Goal: Information Seeking & Learning: Learn about a topic

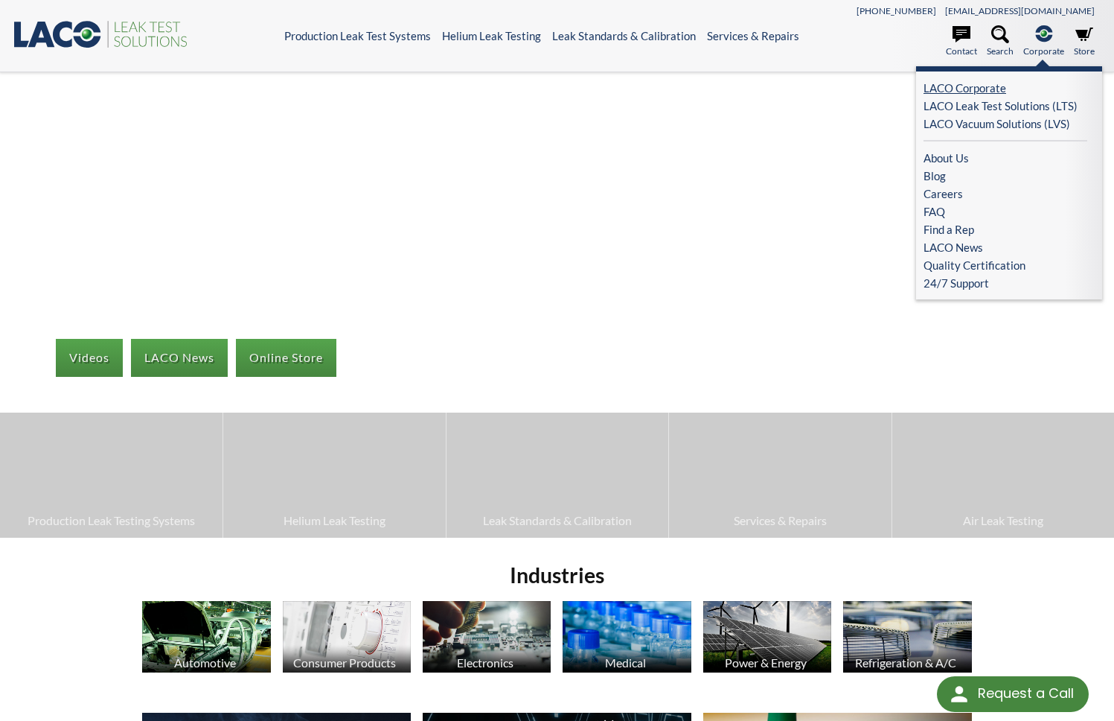
click at [985, 92] on link "LACO Corporate" at bounding box center [1006, 88] width 164 height 18
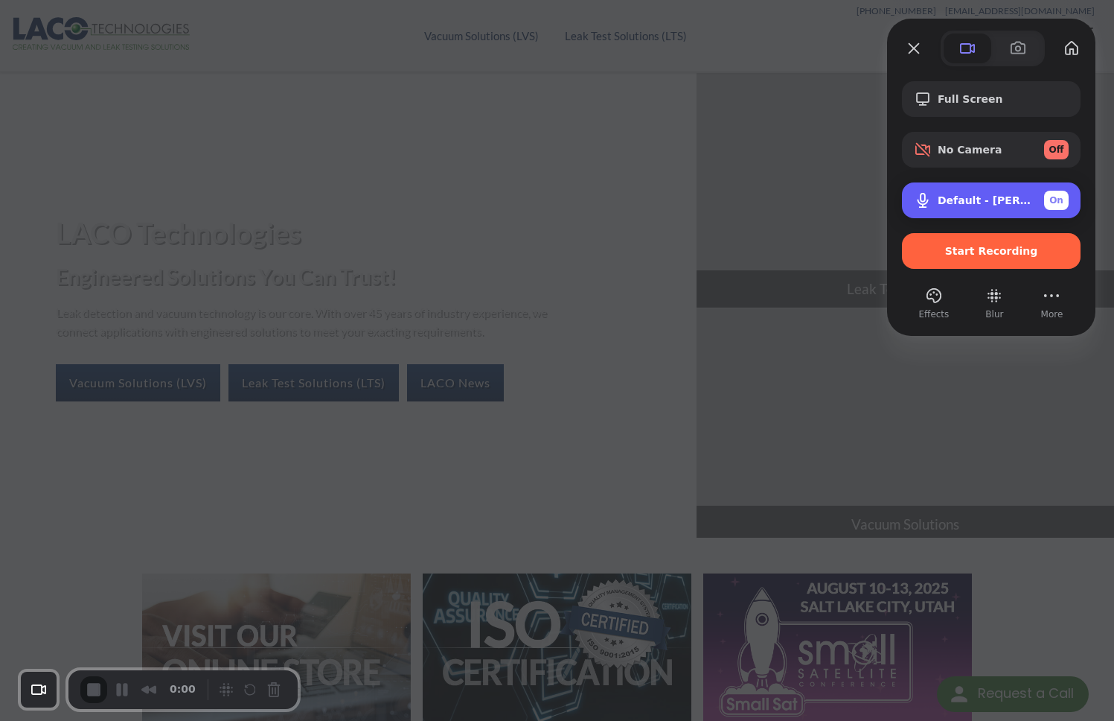
click at [919, 205] on span "Microphone options" at bounding box center [923, 200] width 18 height 18
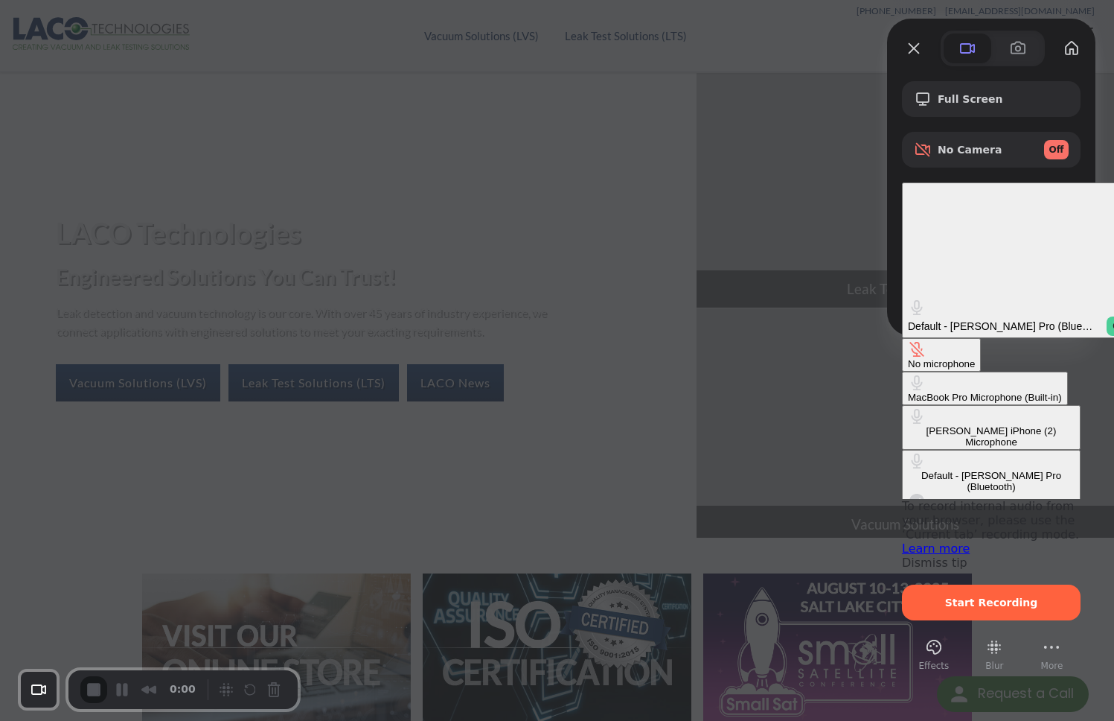
click at [908, 492] on span "Microphone options" at bounding box center [917, 501] width 18 height 18
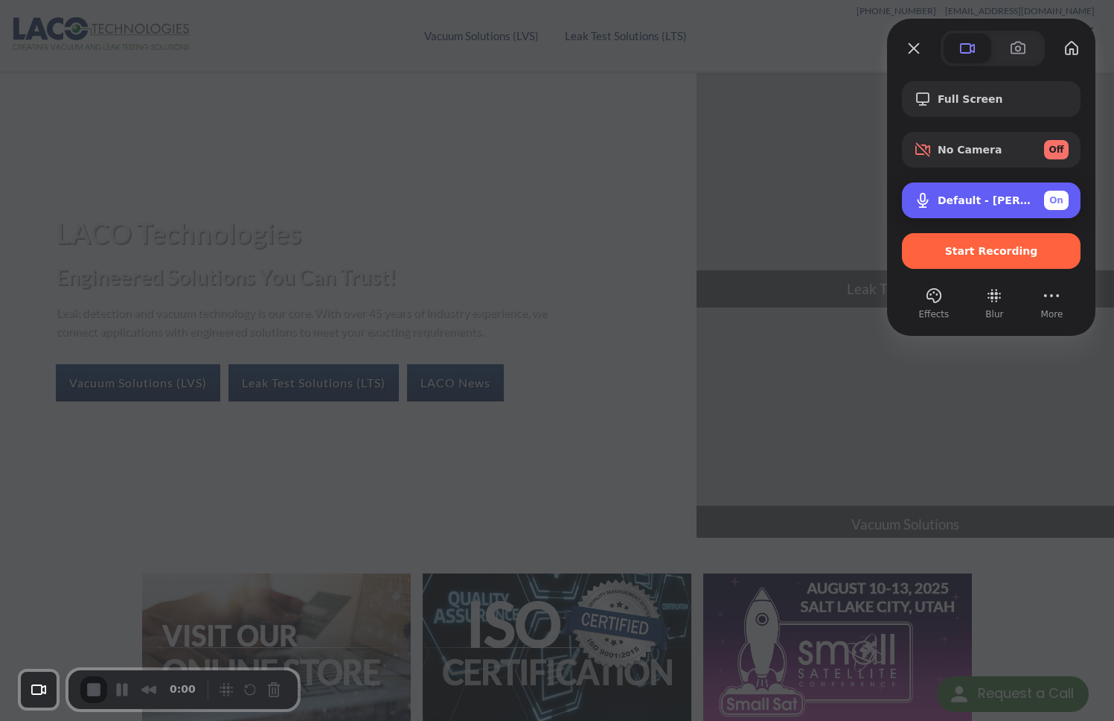
click at [1067, 201] on div "On" at bounding box center [1056, 200] width 25 height 19
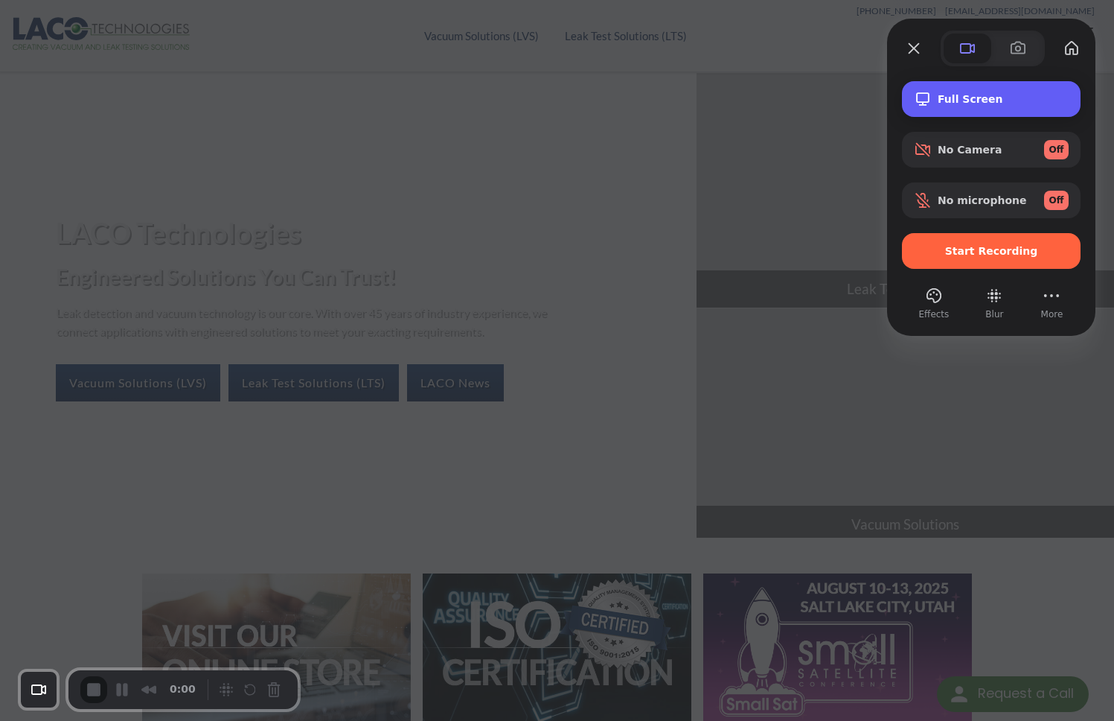
click at [963, 93] on span "Full Screen" at bounding box center [1003, 99] width 131 height 12
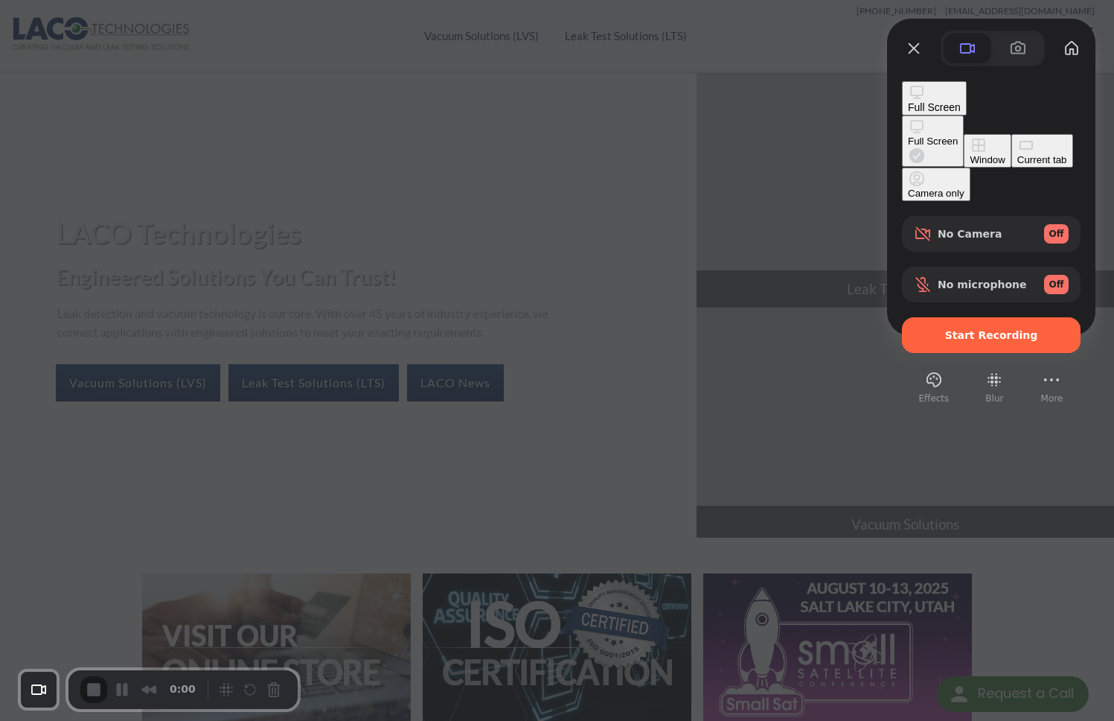
click at [970, 154] on div "Window" at bounding box center [987, 159] width 35 height 11
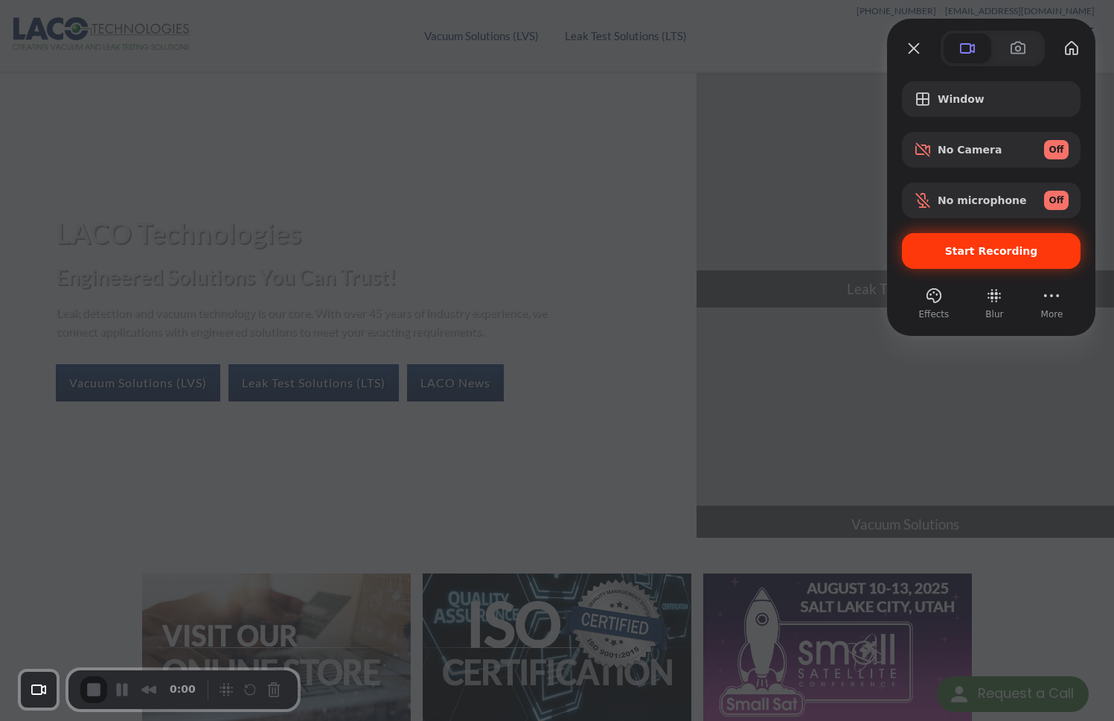
click at [993, 249] on span "Start Recording" at bounding box center [991, 251] width 93 height 12
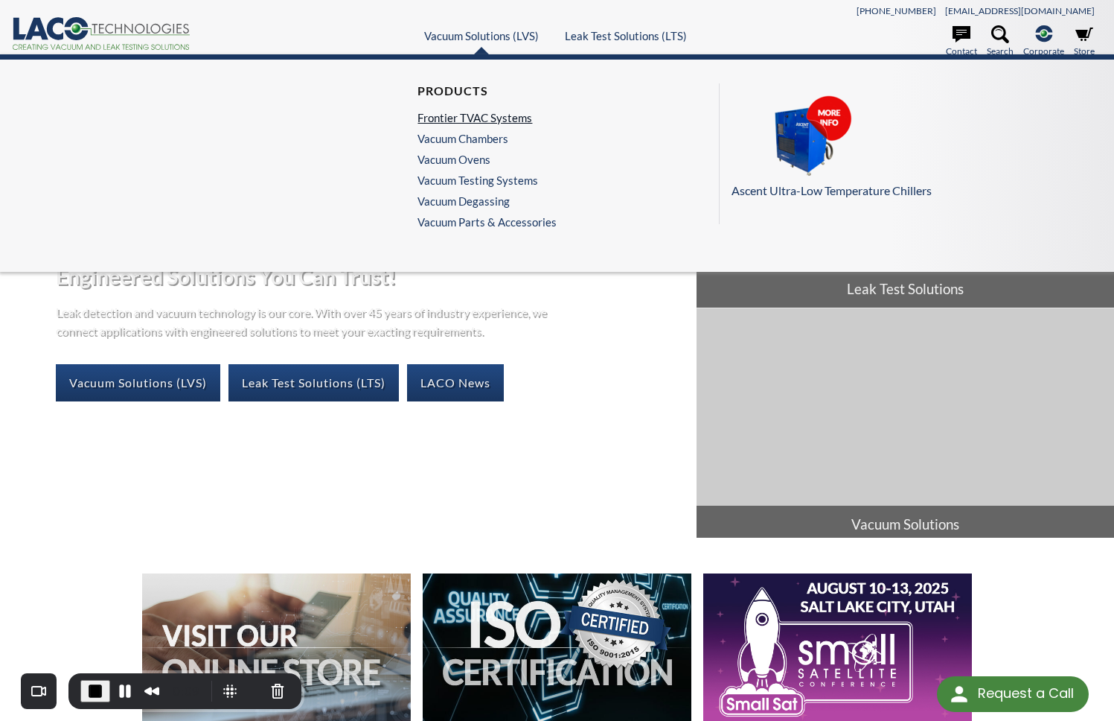
click at [510, 123] on link "Frontier TVAC Systems" at bounding box center [484, 117] width 132 height 13
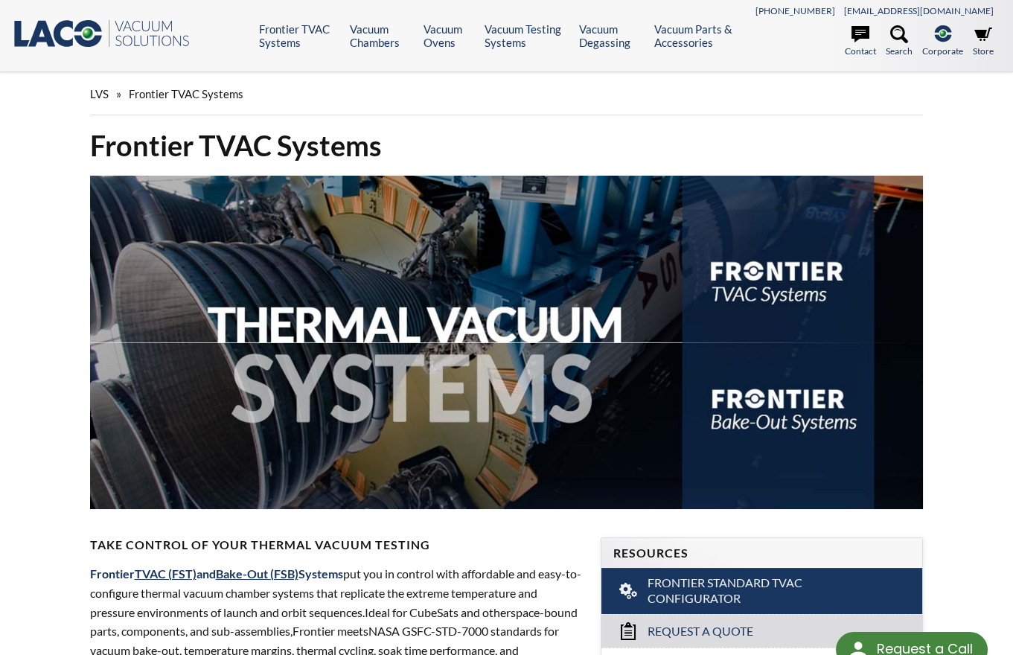
select select "Language Translate Widget"
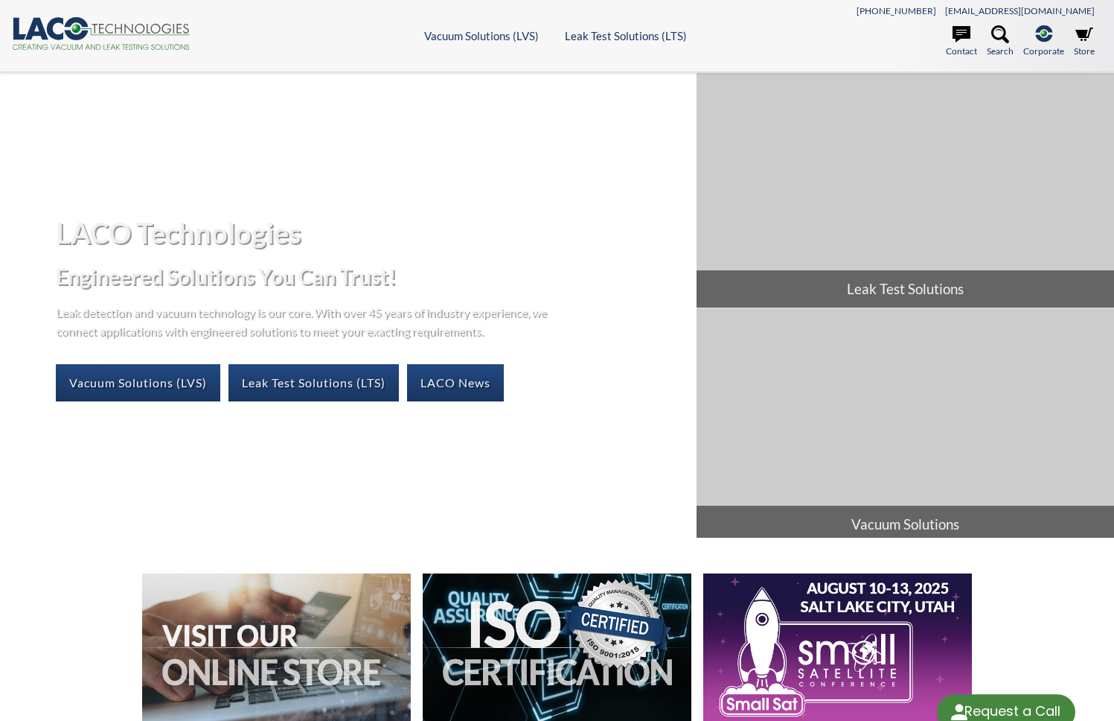
select select "Language Translate Widget"
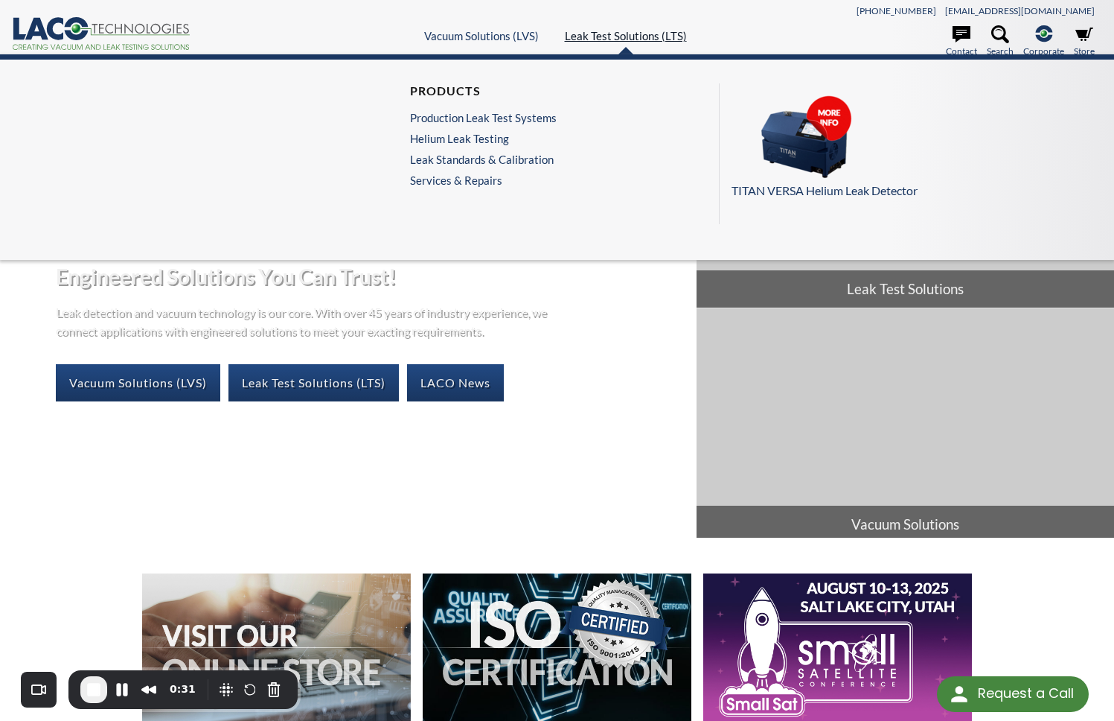
click at [654, 34] on link "Leak Test Solutions (LTS)" at bounding box center [626, 35] width 122 height 13
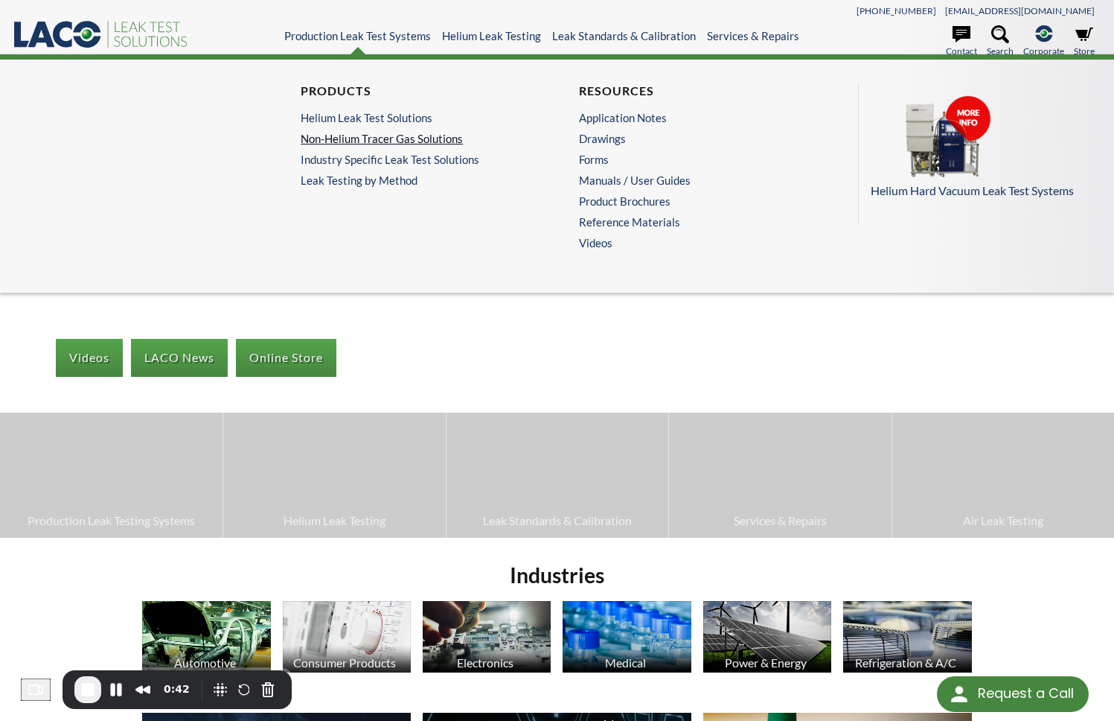
click at [378, 141] on link "Non-Helium Tracer Gas Solutions" at bounding box center [414, 138] width 226 height 13
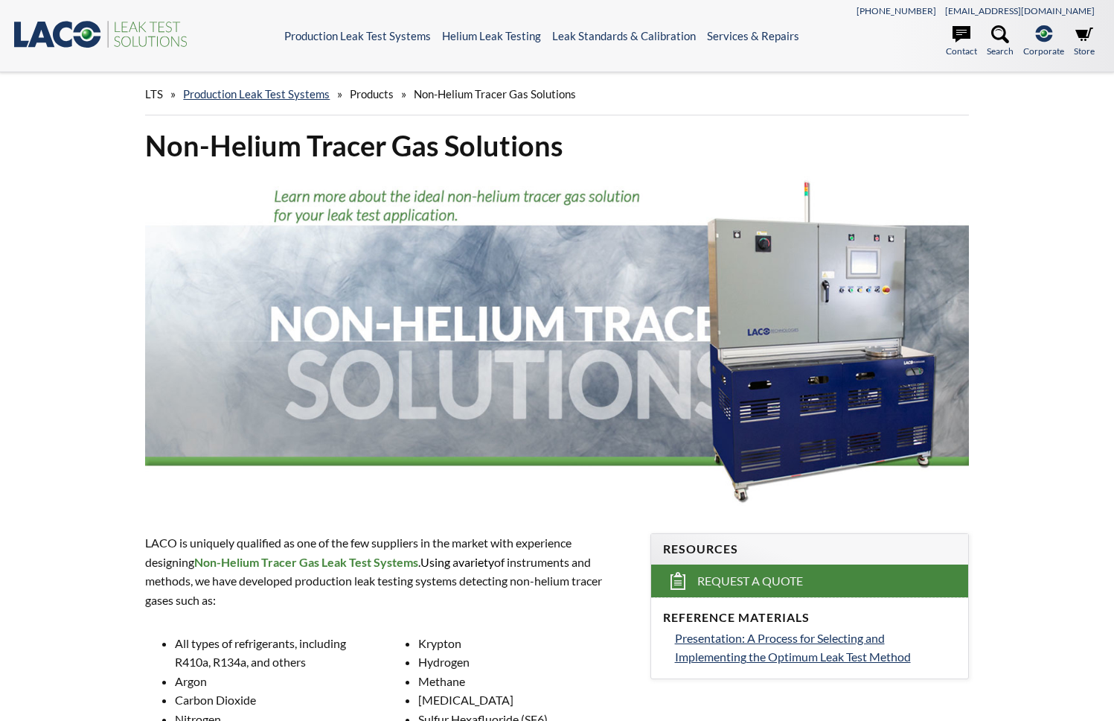
select select "Language Translate Widget"
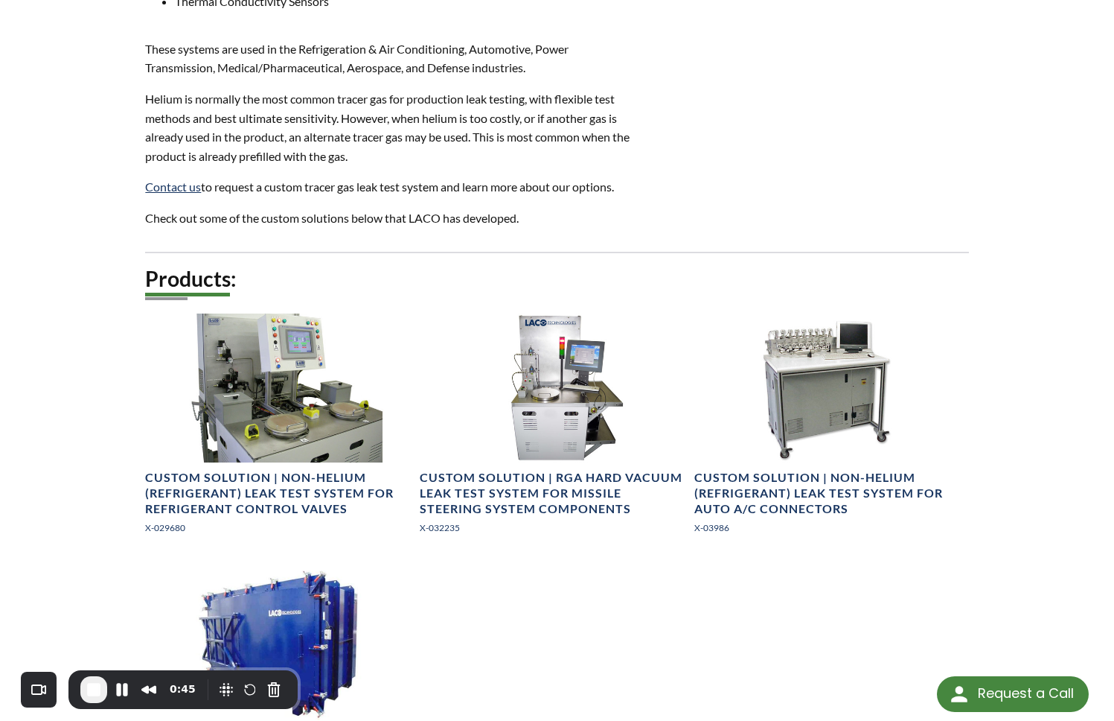
scroll to position [1002, 0]
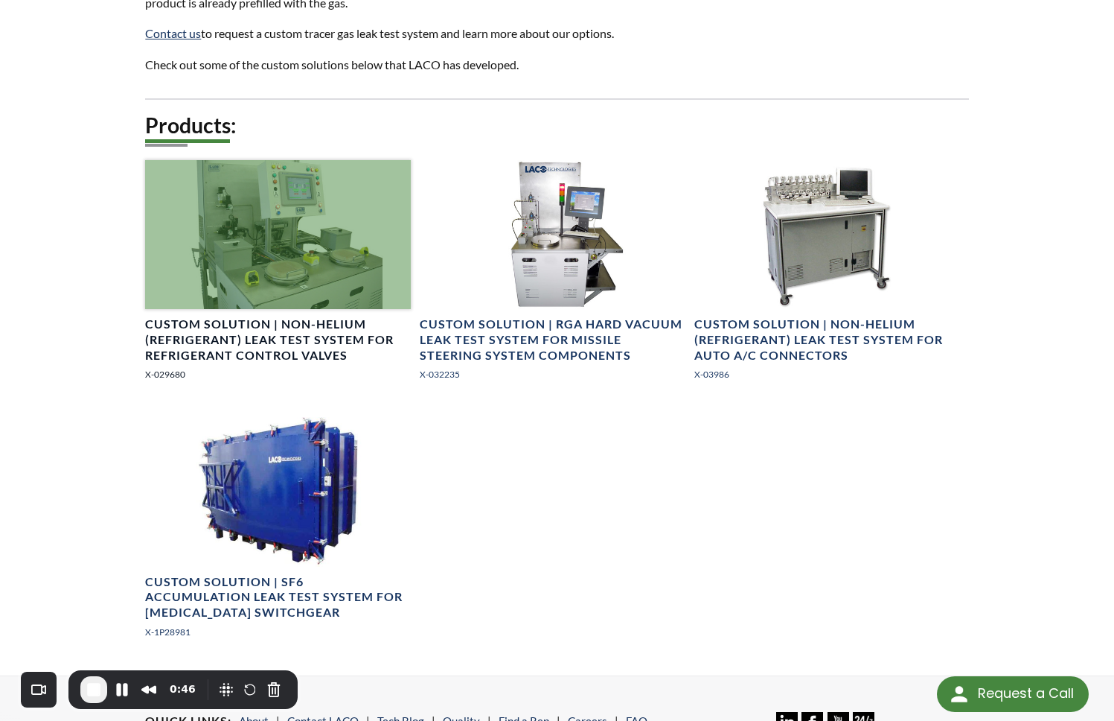
click at [355, 270] on div at bounding box center [278, 234] width 266 height 149
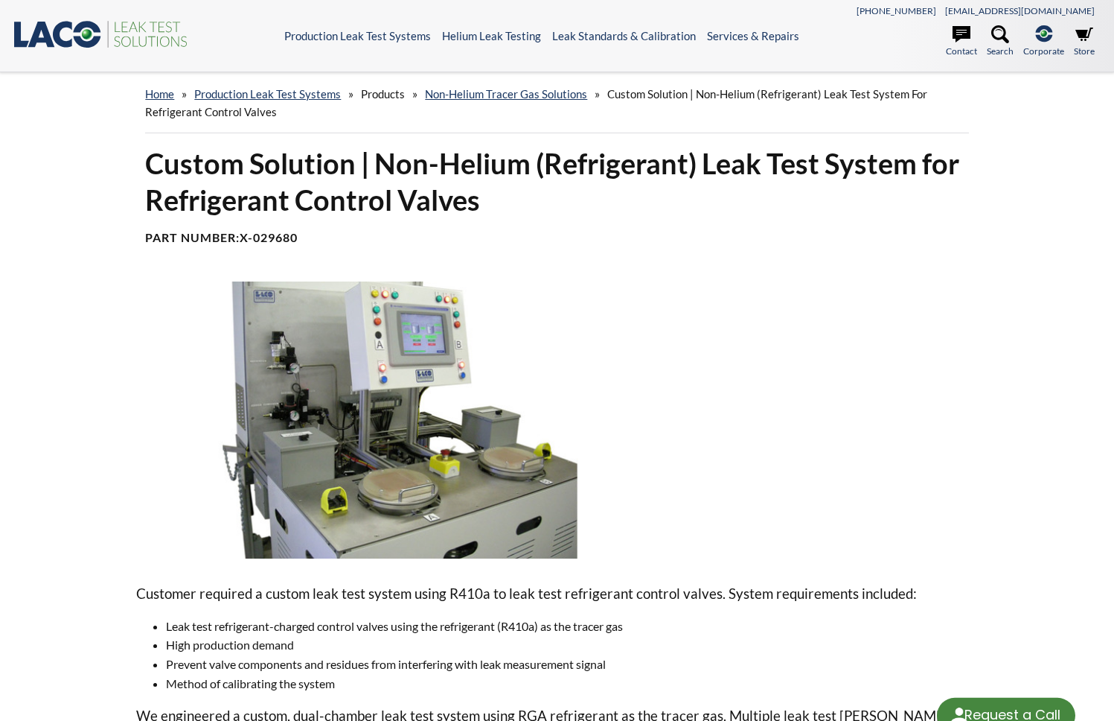
select select "Language Translate Widget"
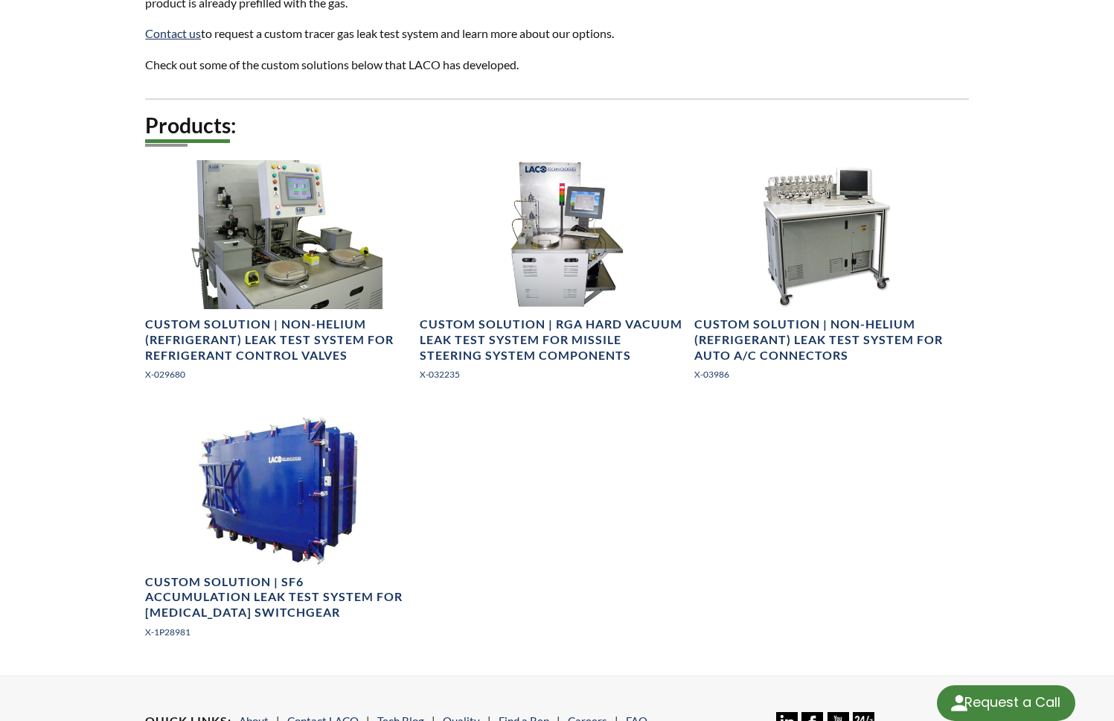
select select "Language Translate Widget"
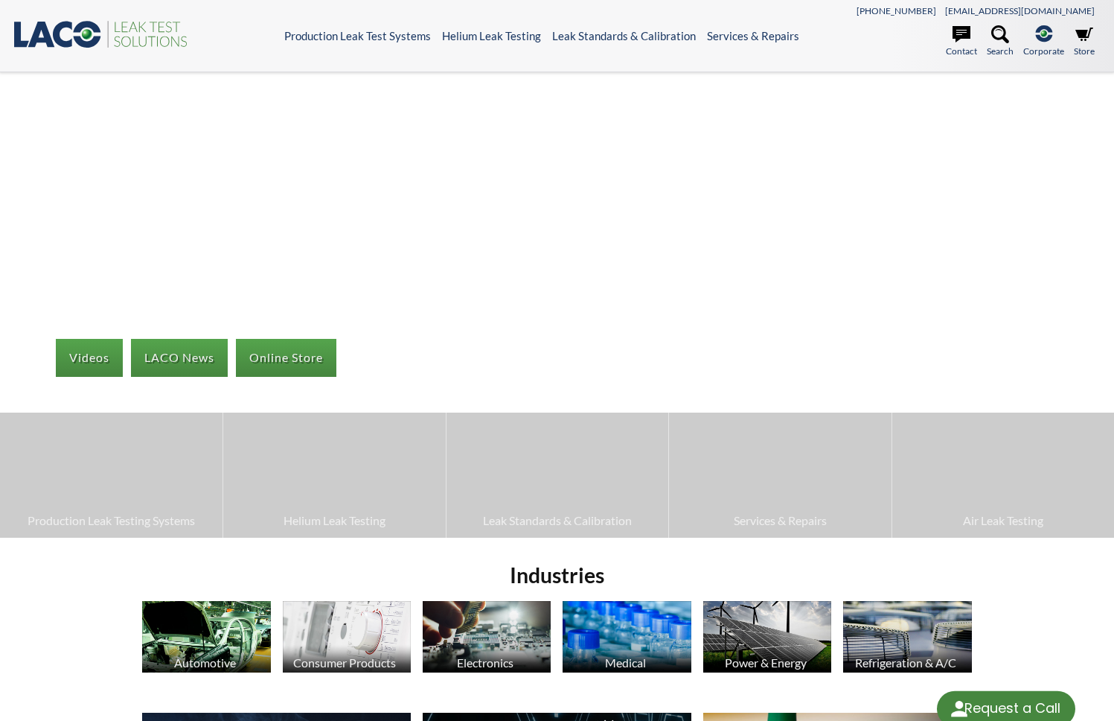
select select "Language Translate Widget"
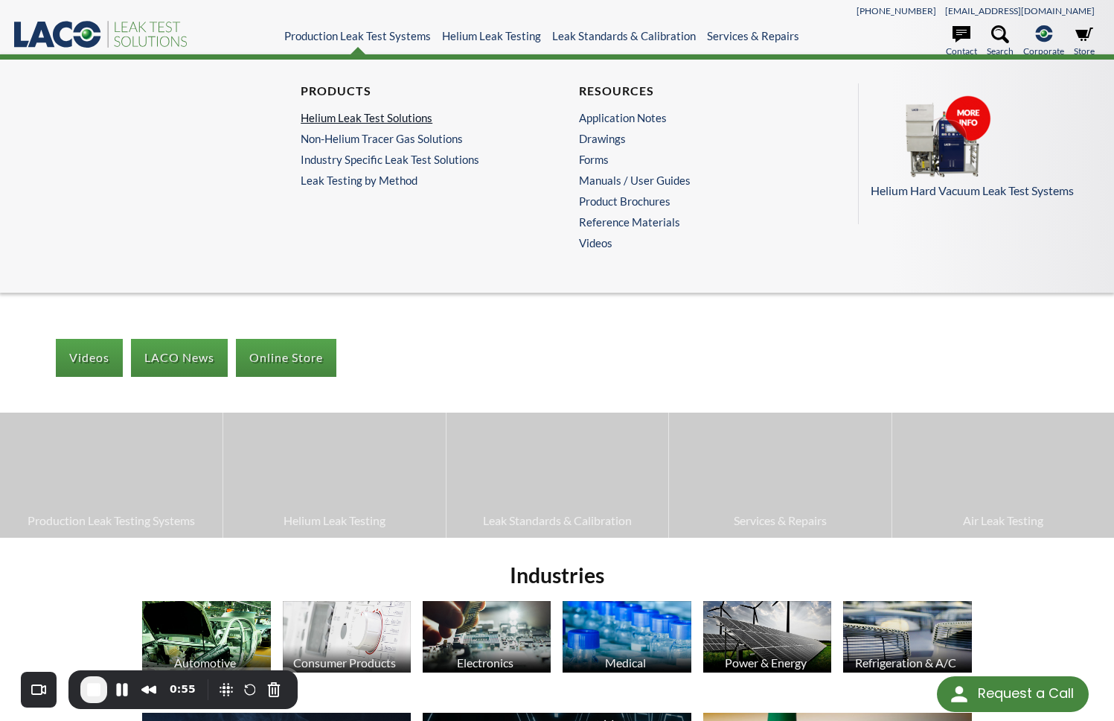
click at [391, 116] on link "Helium Leak Test Solutions" at bounding box center [414, 117] width 226 height 13
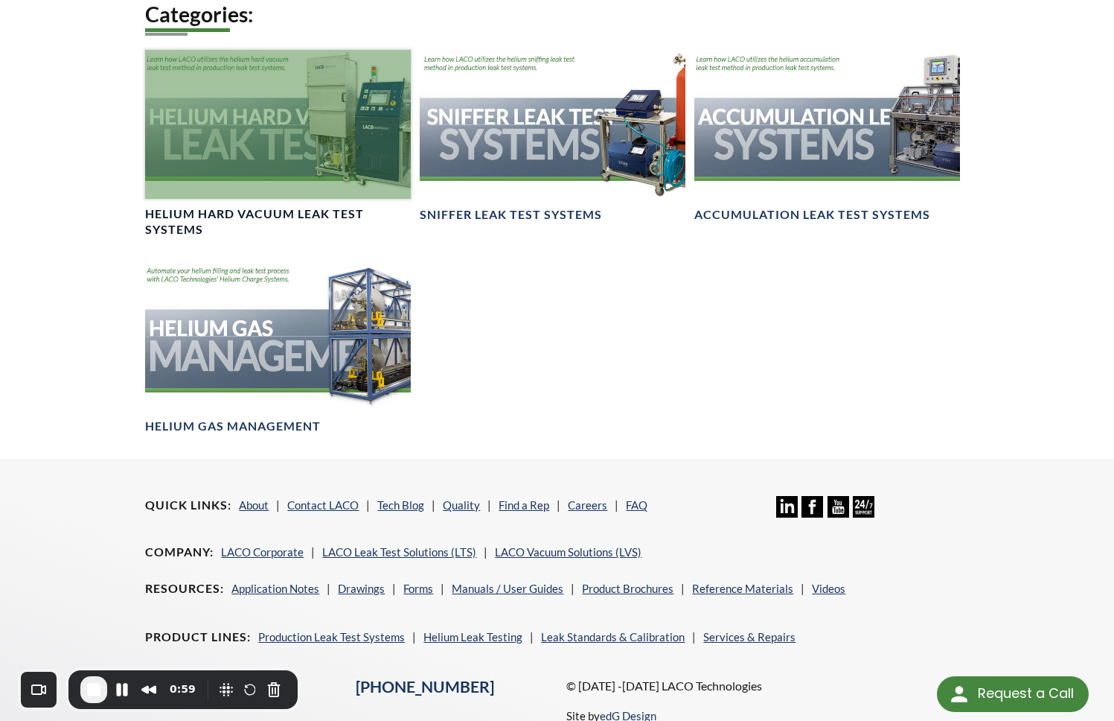
scroll to position [899, 0]
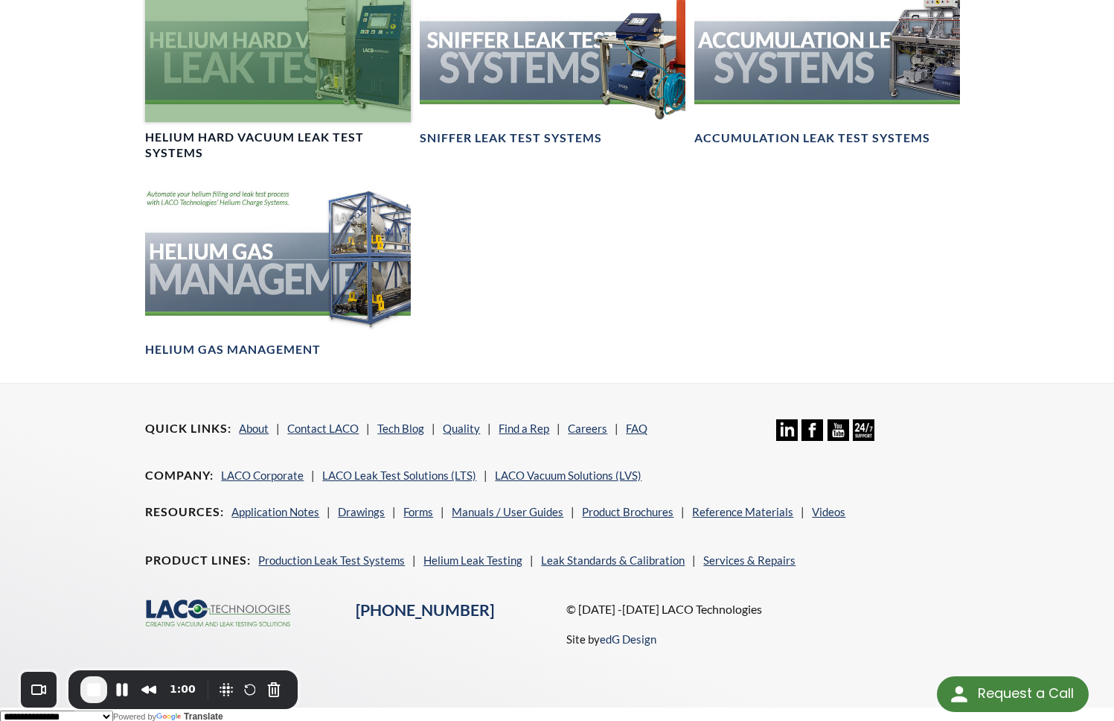
click at [384, 125] on link "Helium Hard Vacuum Leak Test Systems" at bounding box center [278, 67] width 266 height 188
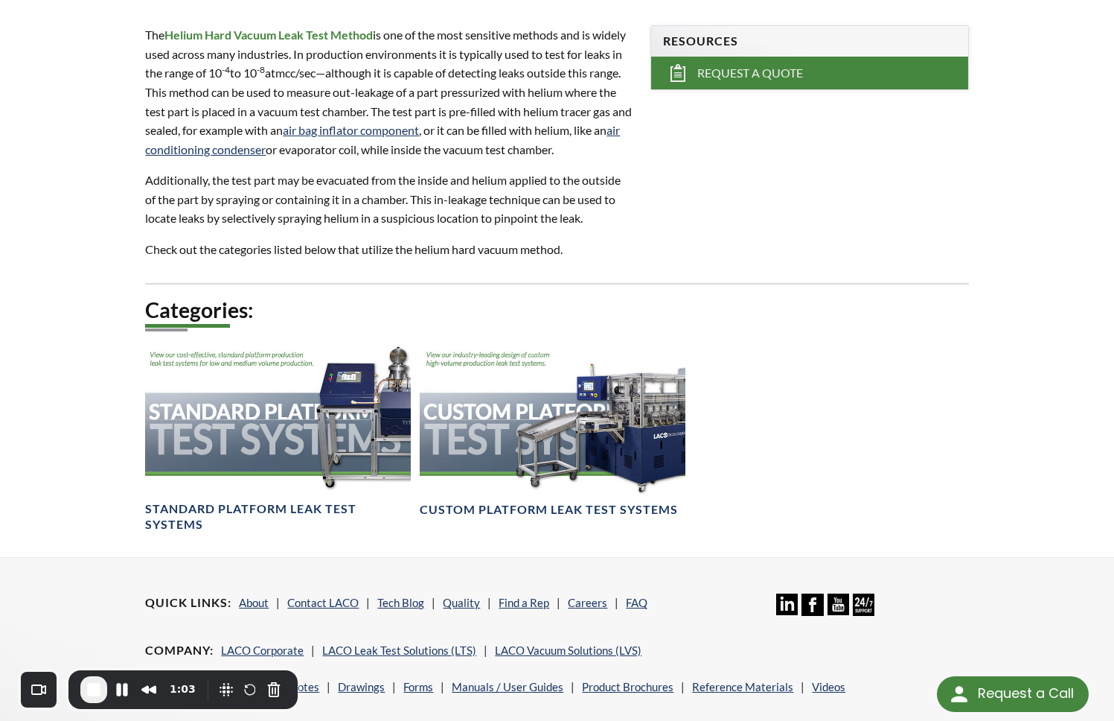
scroll to position [584, 0]
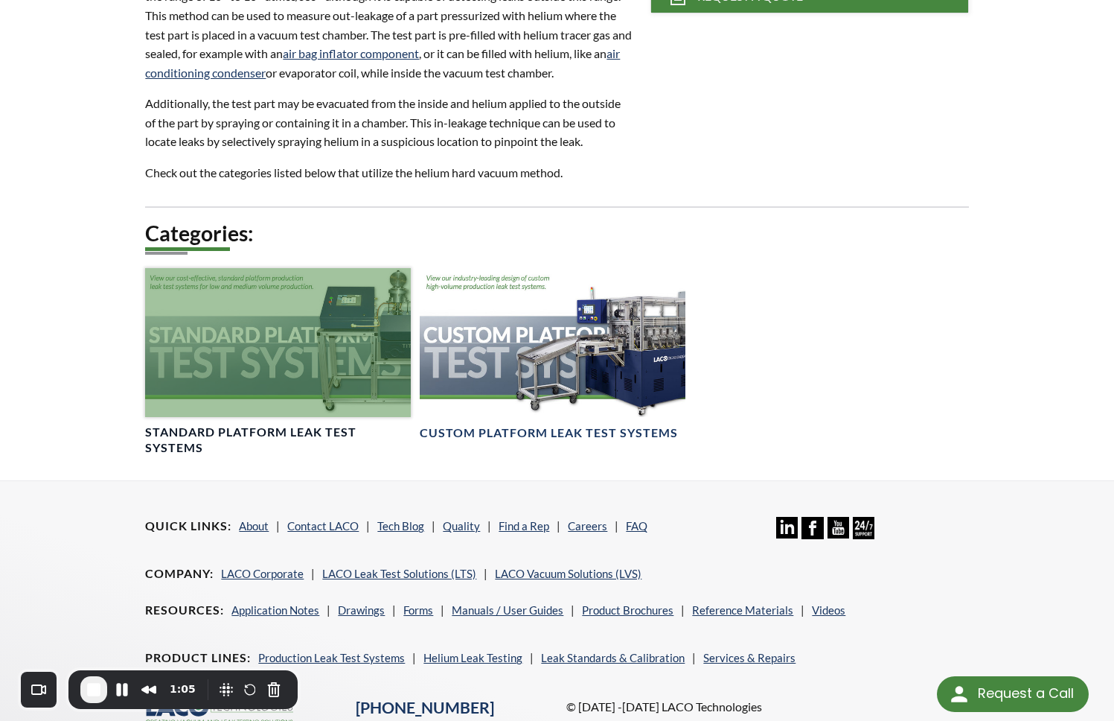
click at [261, 354] on div at bounding box center [278, 342] width 266 height 149
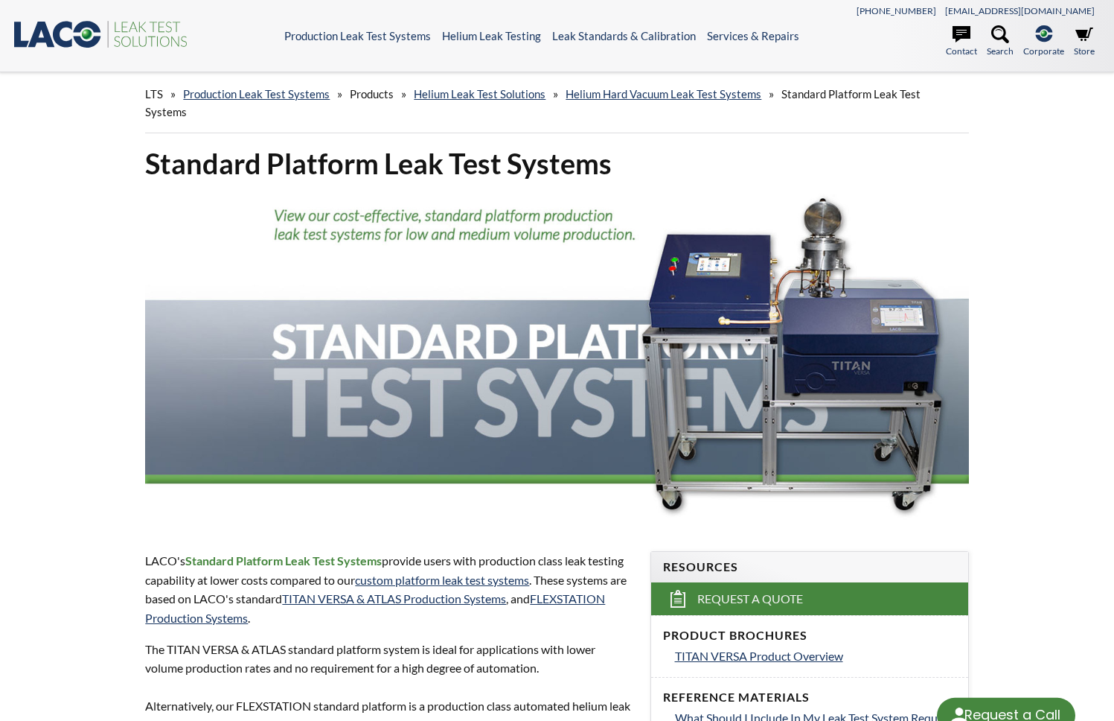
select select "Language Translate Widget"
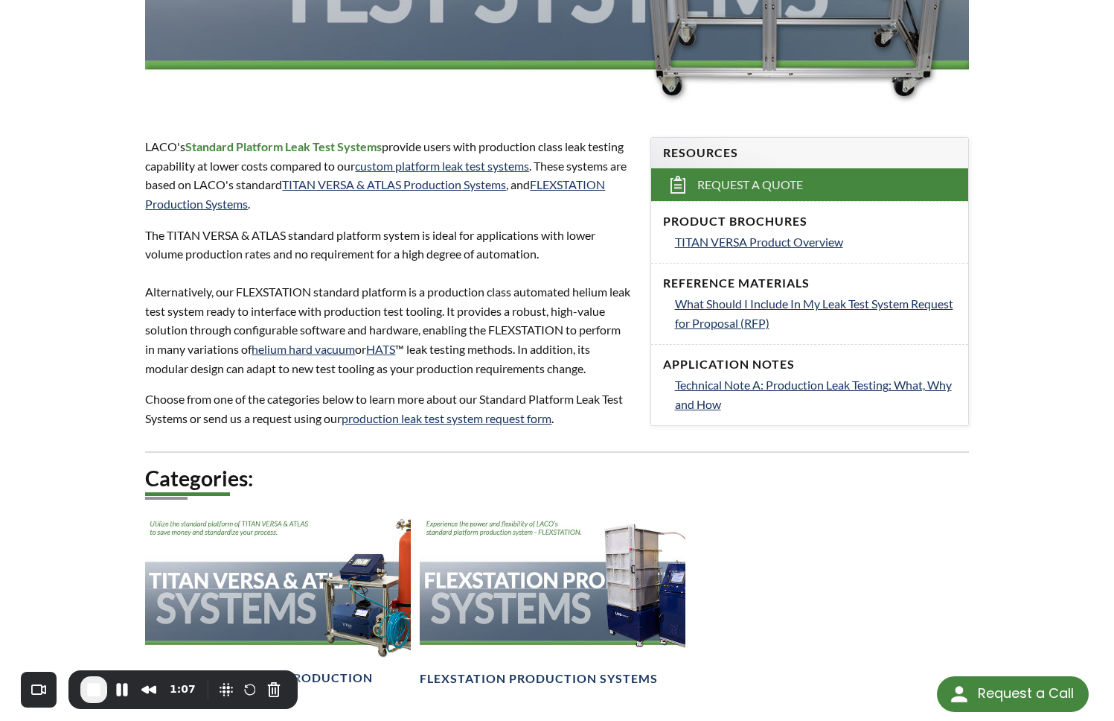
scroll to position [507, 0]
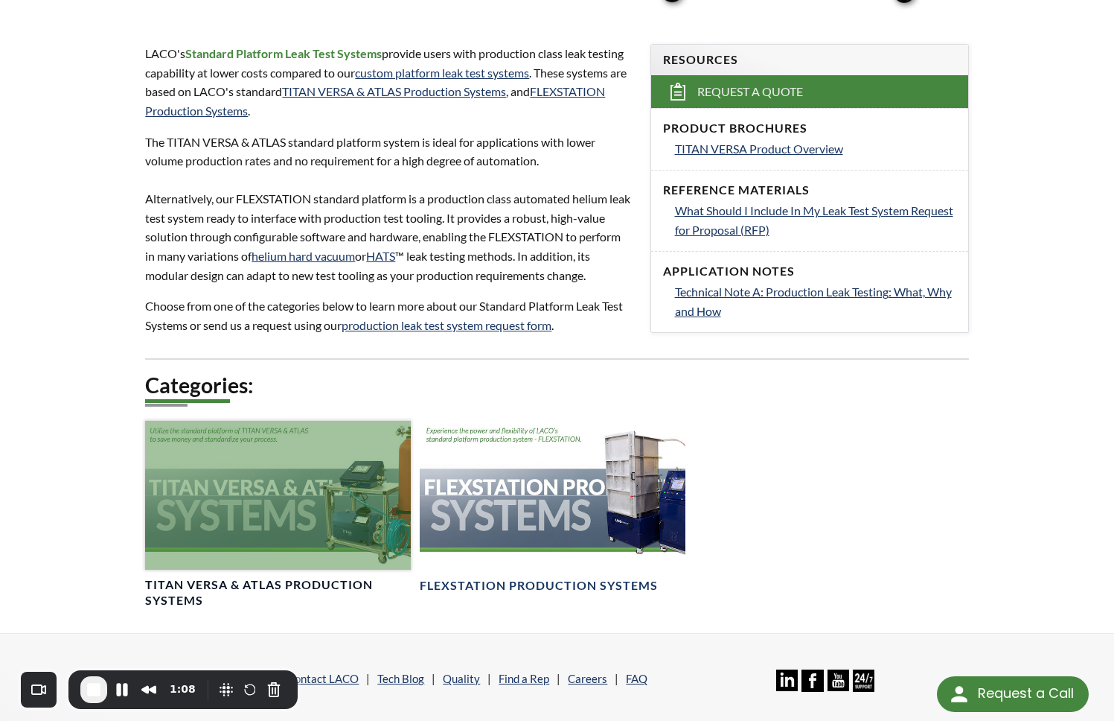
click at [234, 443] on div at bounding box center [278, 495] width 266 height 149
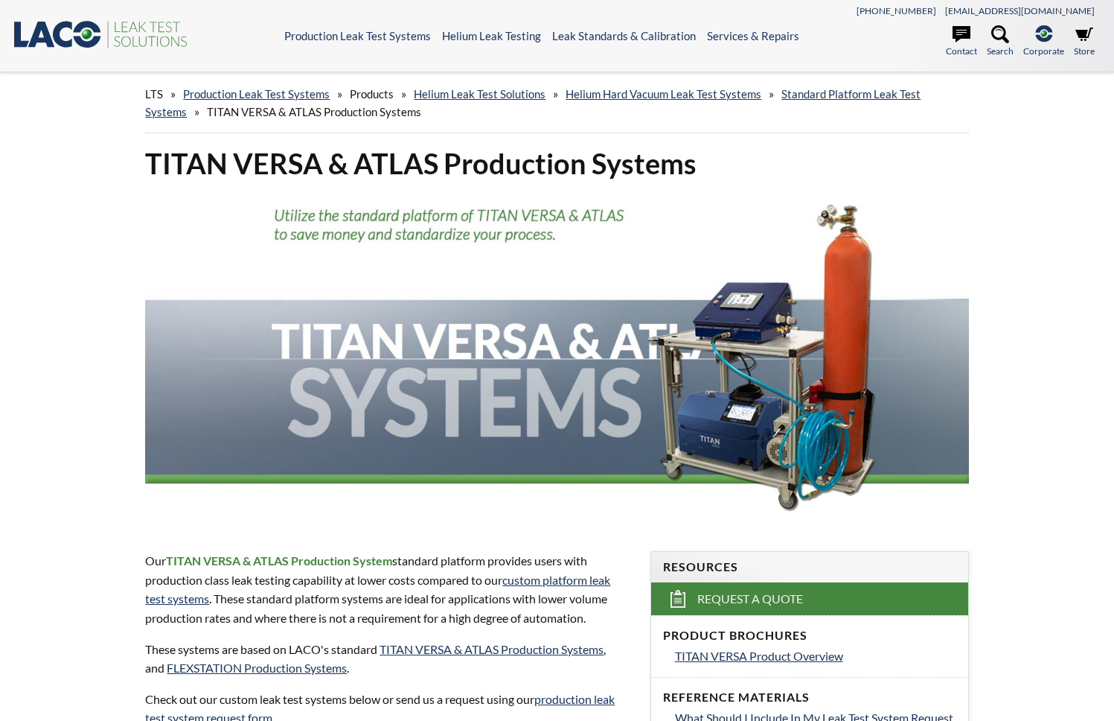
select select "Language Translate Widget"
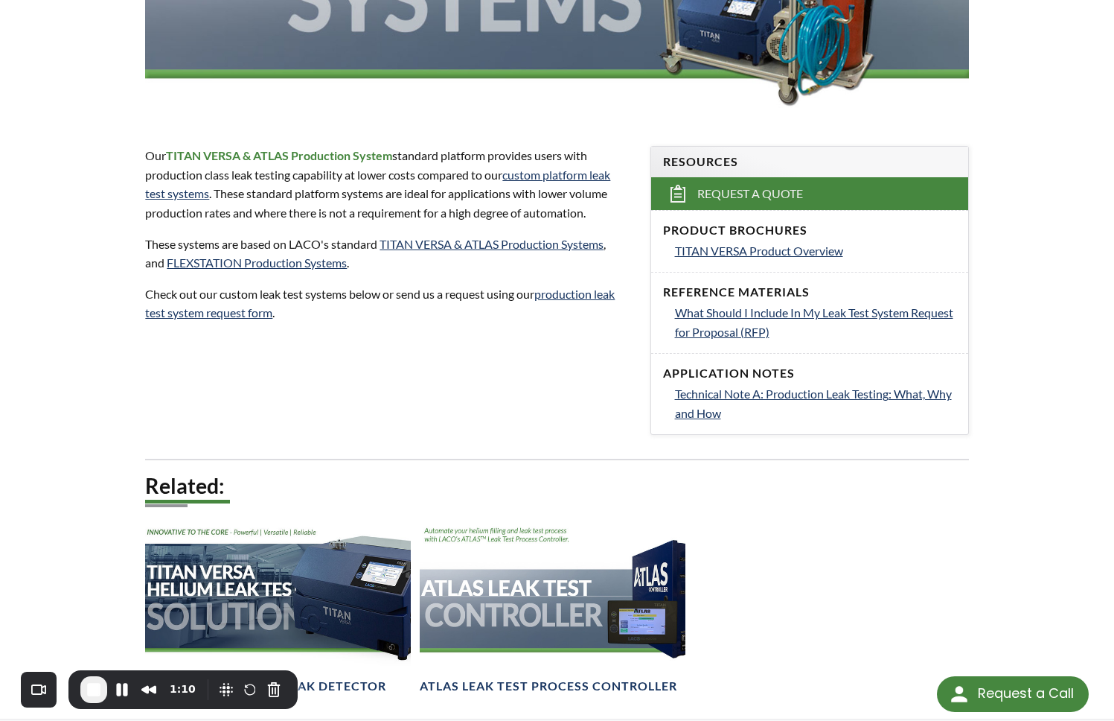
scroll to position [622, 0]
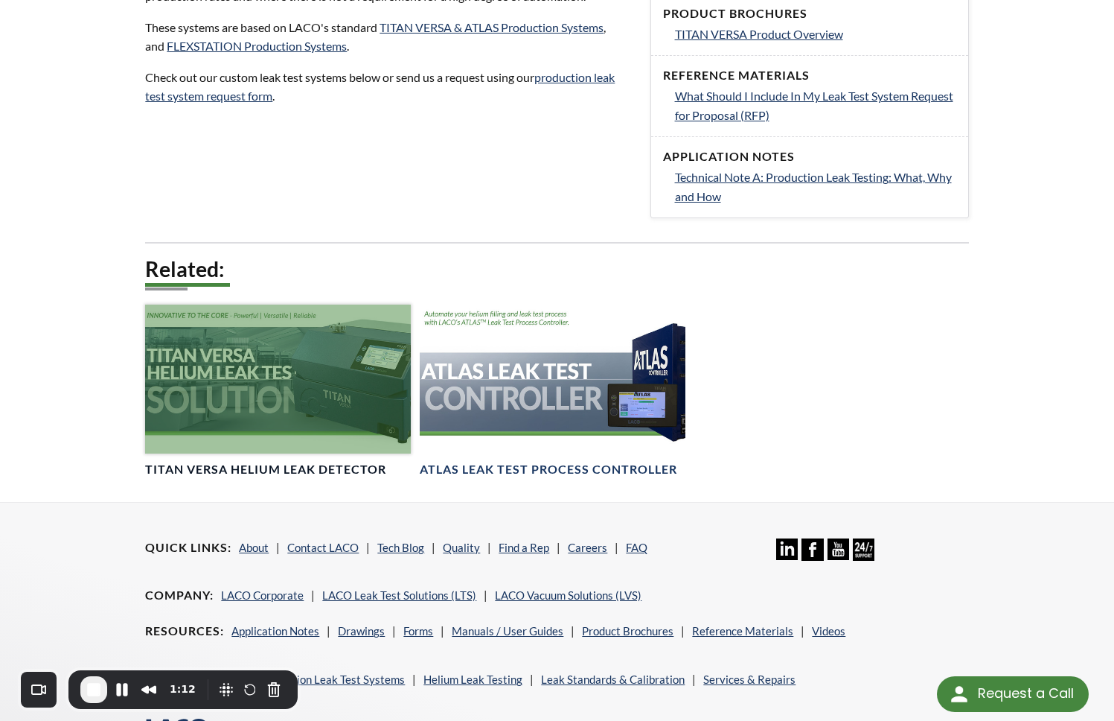
click at [215, 391] on div at bounding box center [278, 378] width 266 height 149
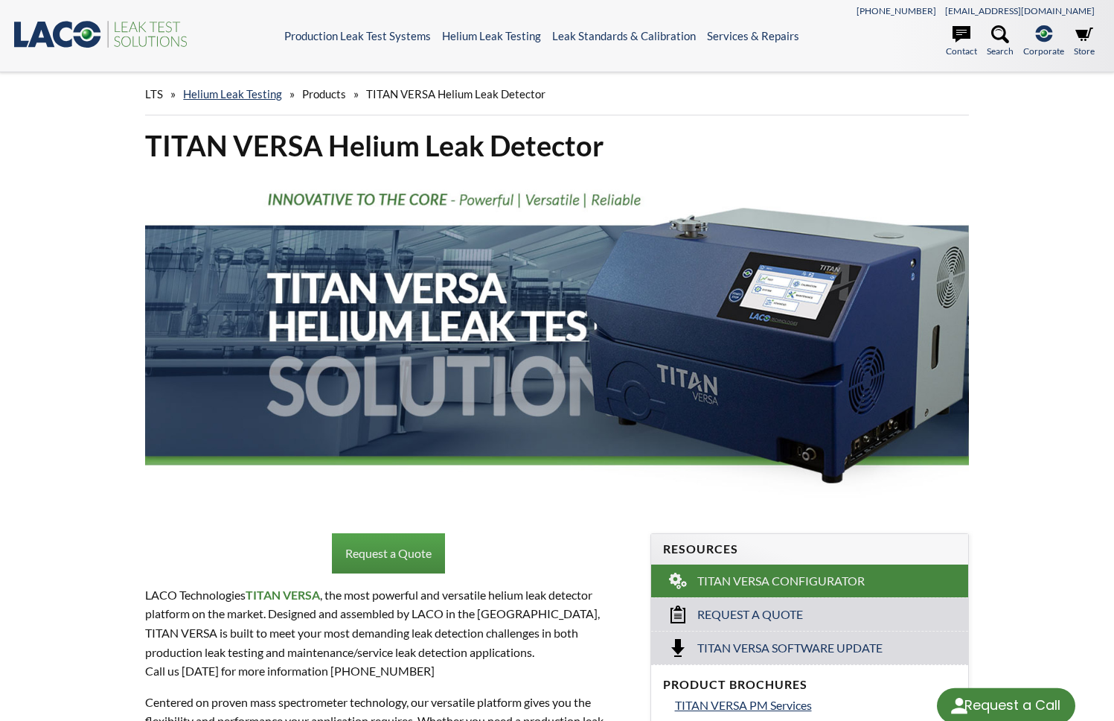
select select "Language Translate Widget"
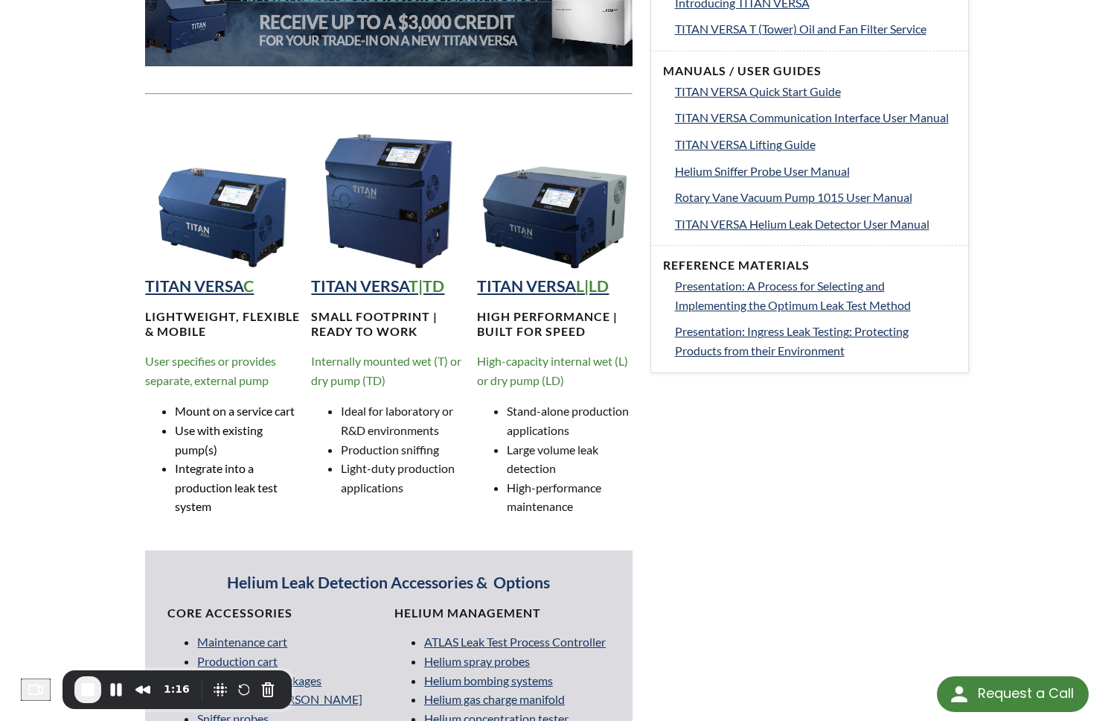
scroll to position [916, 0]
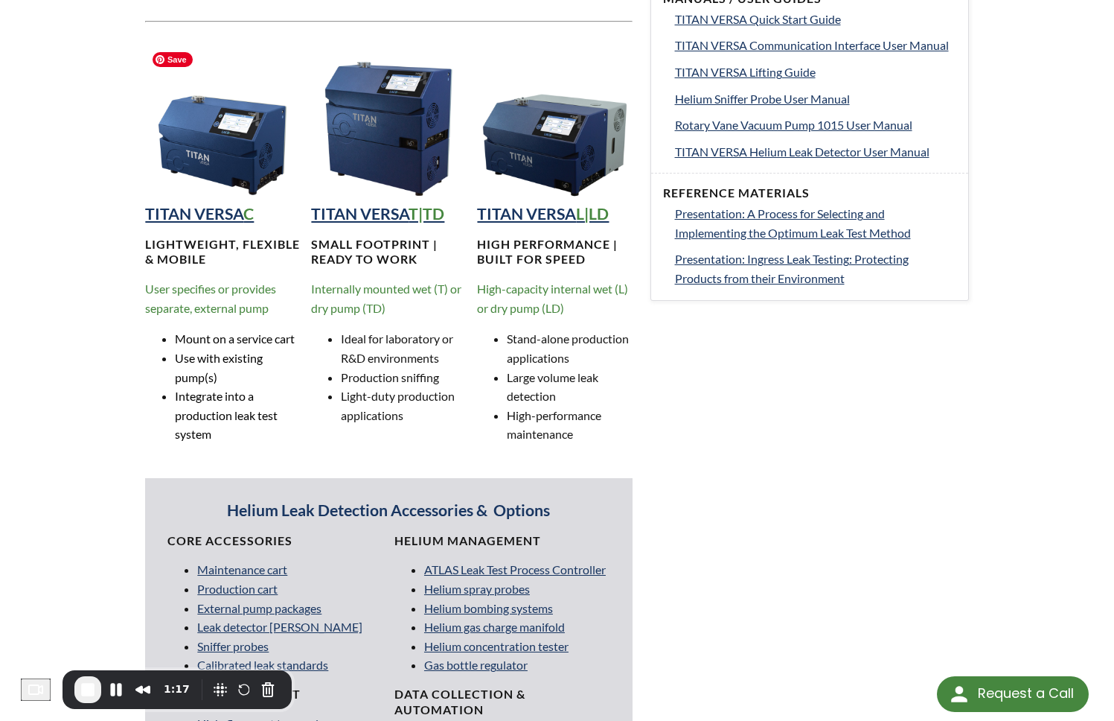
click at [269, 174] on img at bounding box center [222, 122] width 155 height 155
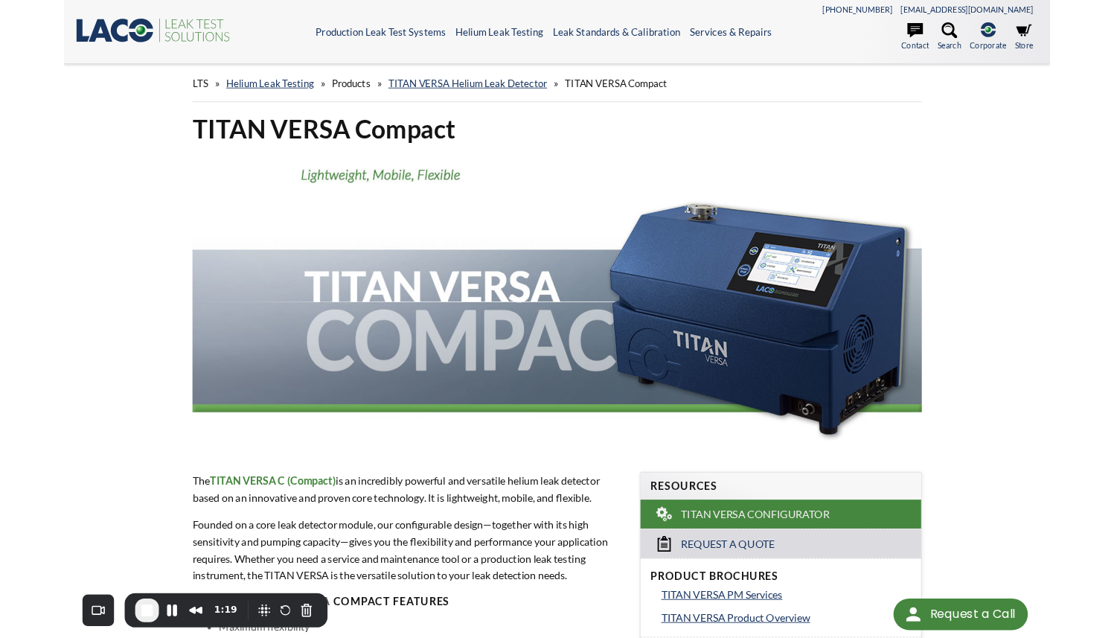
scroll to position [10, 0]
